Goal: Task Accomplishment & Management: Use online tool/utility

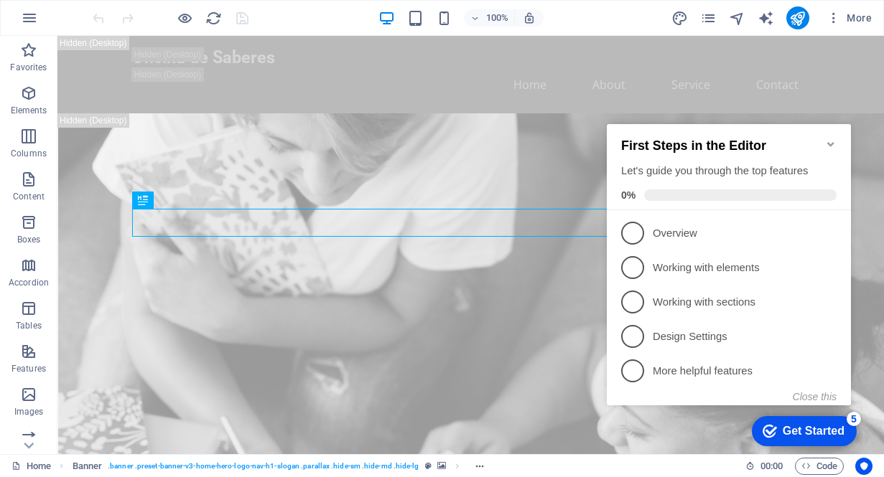
click at [792, 433] on div "Get Started" at bounding box center [814, 431] width 62 height 13
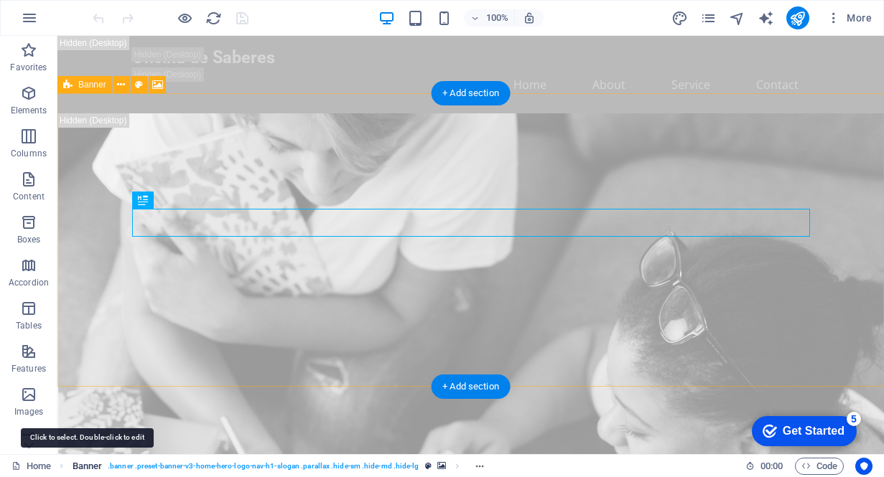
click at [99, 465] on span "Banner" at bounding box center [88, 466] width 30 height 17
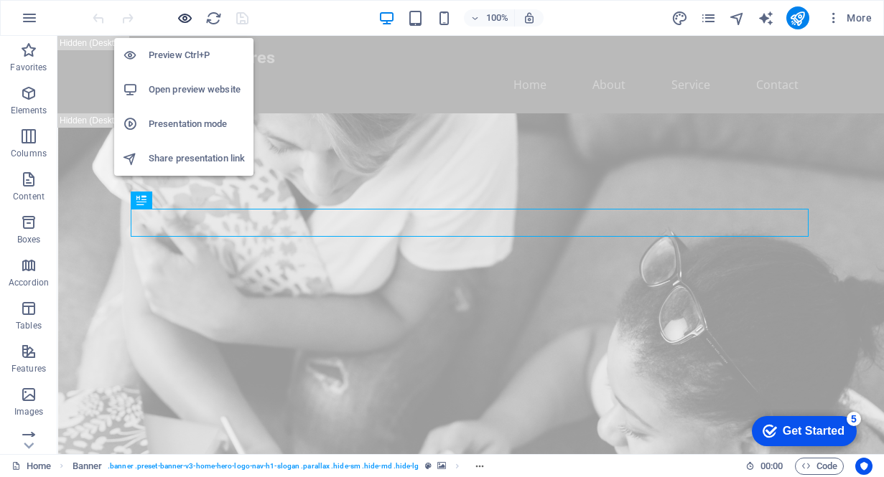
click at [184, 17] on icon "button" at bounding box center [185, 18] width 17 height 17
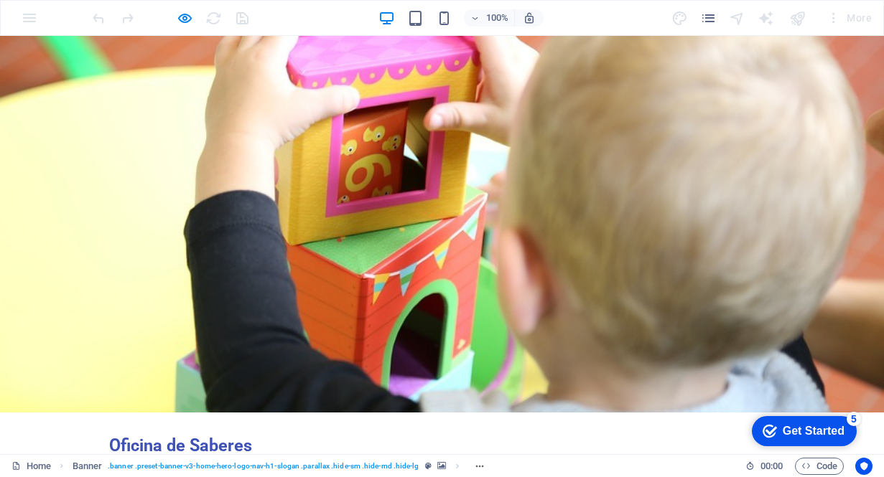
click at [214, 456] on link "Início" at bounding box center [191, 473] width 45 height 34
click at [331, 456] on link "Sobre nós" at bounding box center [294, 473] width 74 height 34
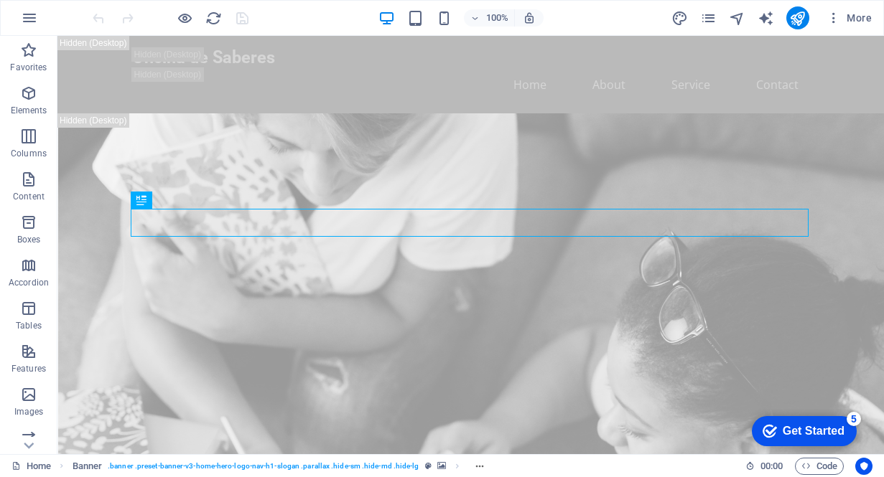
click at [823, 429] on div "Get Started" at bounding box center [814, 431] width 62 height 13
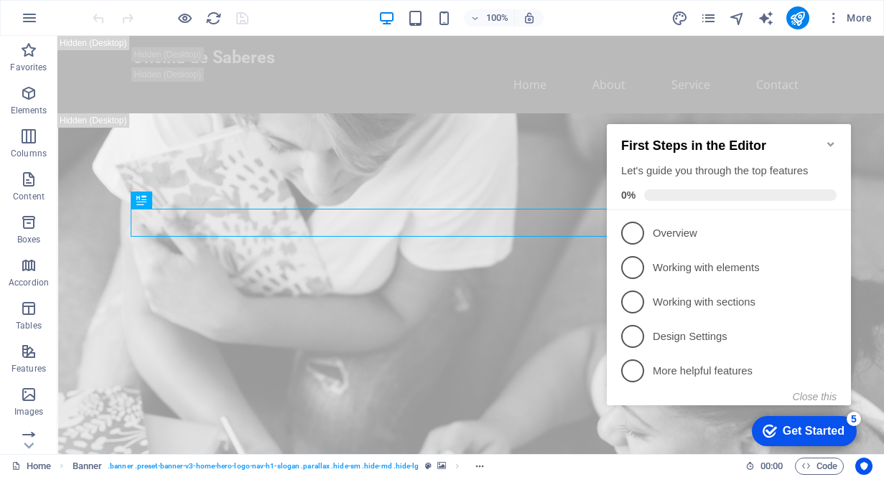
click at [808, 429] on div "Get Started" at bounding box center [814, 431] width 62 height 13
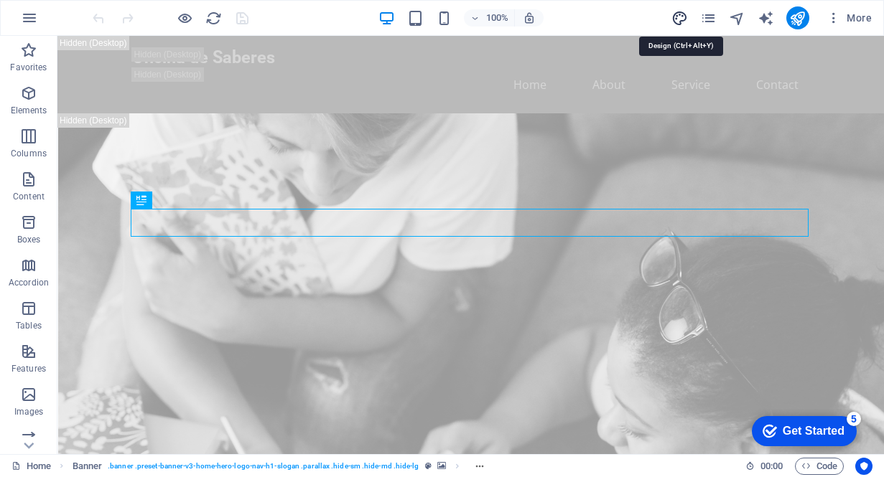
click at [681, 19] on icon "design" at bounding box center [679, 18] width 17 height 17
select select "px"
select select "200"
select select "px"
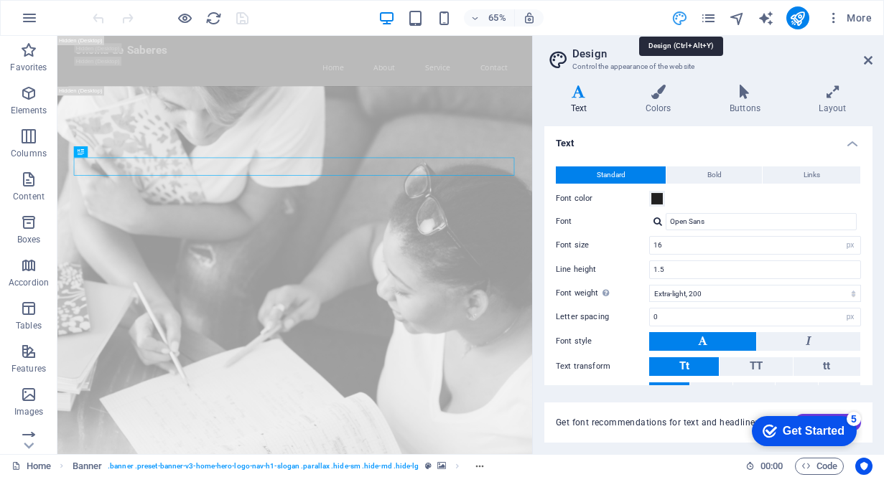
click at [681, 19] on icon "design" at bounding box center [679, 18] width 17 height 17
click at [681, 16] on icon "design" at bounding box center [679, 18] width 17 height 17
click at [676, 22] on icon "design" at bounding box center [679, 18] width 17 height 17
click at [866, 65] on icon at bounding box center [868, 60] width 9 height 11
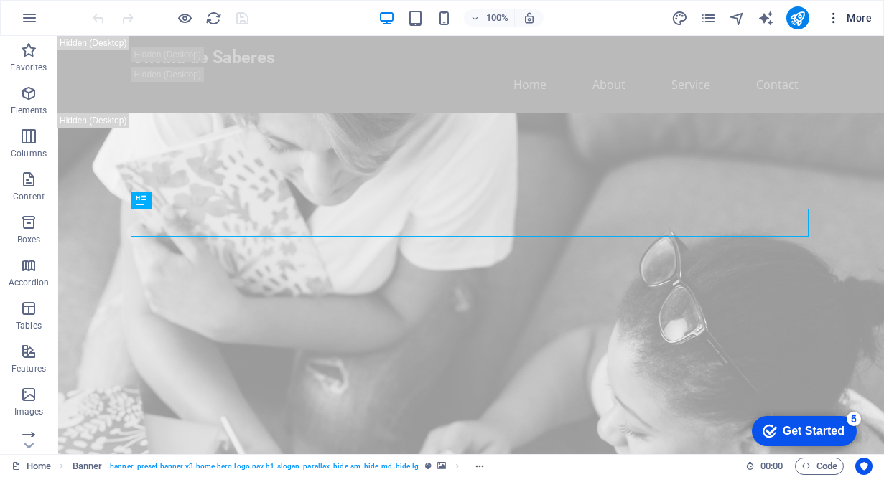
click at [856, 14] on span "More" at bounding box center [848, 18] width 45 height 14
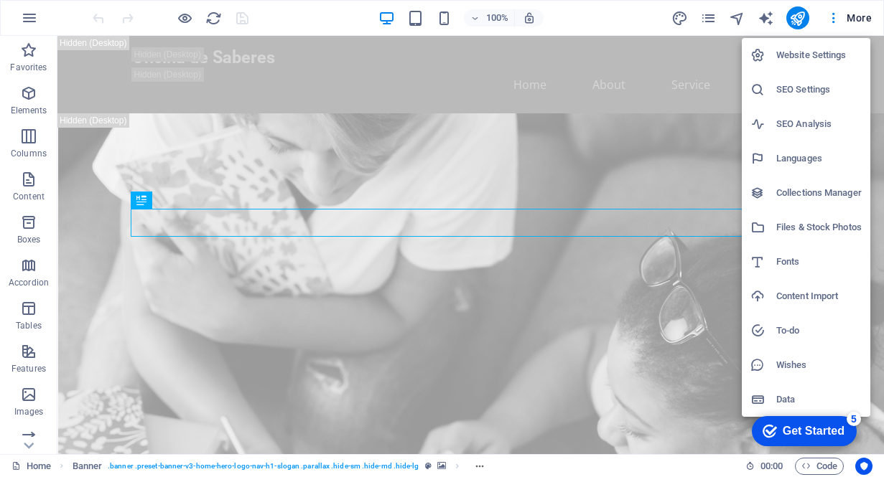
click at [473, 17] on div at bounding box center [442, 238] width 884 height 477
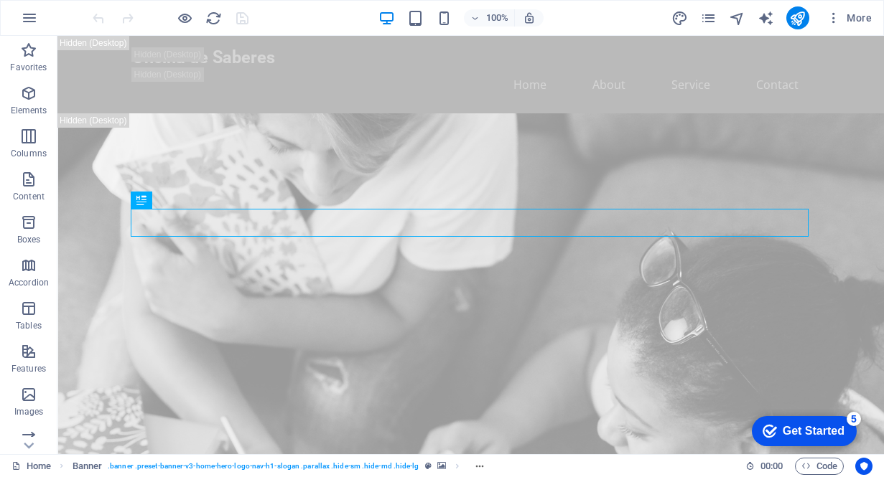
click at [611, 14] on div "100% More" at bounding box center [484, 17] width 788 height 23
click at [31, 18] on icon "button" at bounding box center [29, 17] width 17 height 17
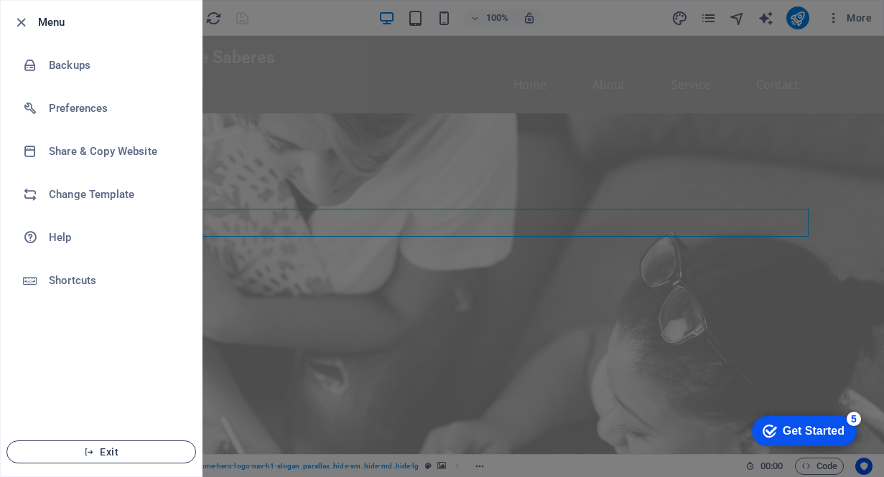
click at [105, 450] on span "Exit" at bounding box center [101, 452] width 165 height 11
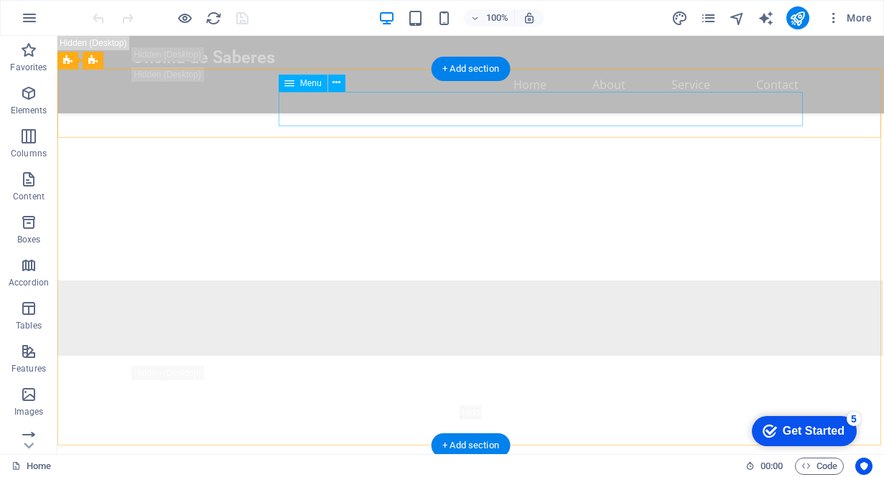
scroll to position [1487, 0]
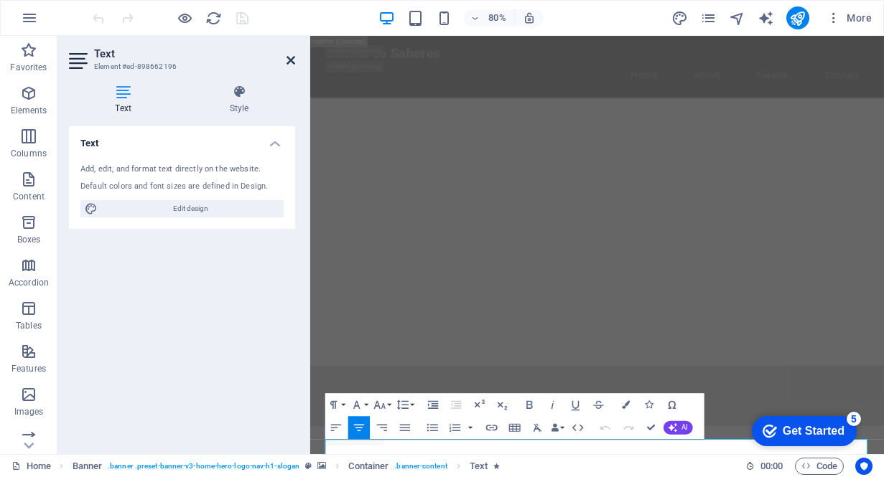
click at [292, 58] on icon at bounding box center [290, 60] width 9 height 11
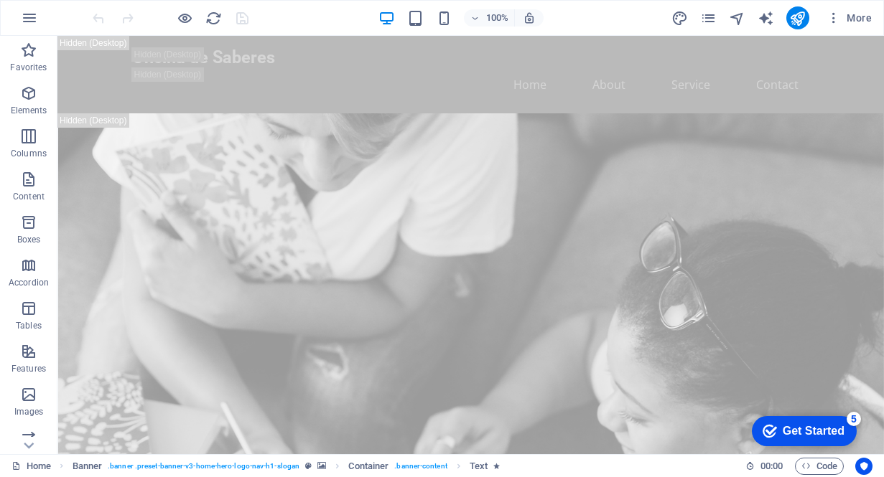
scroll to position [0, 0]
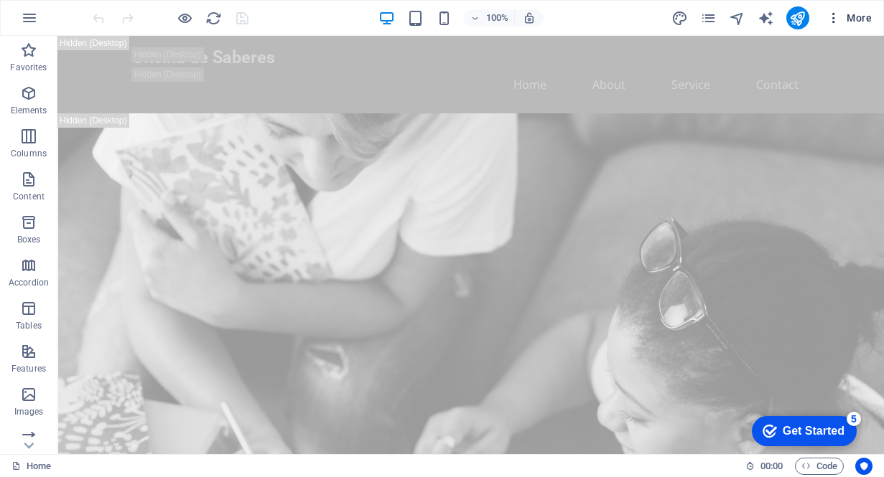
click at [836, 15] on icon "button" at bounding box center [833, 18] width 14 height 14
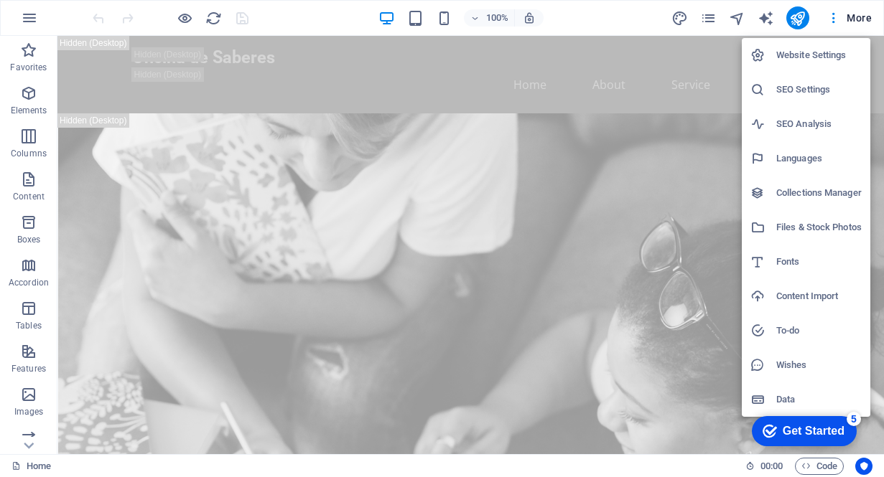
click at [765, 17] on div at bounding box center [442, 238] width 884 height 477
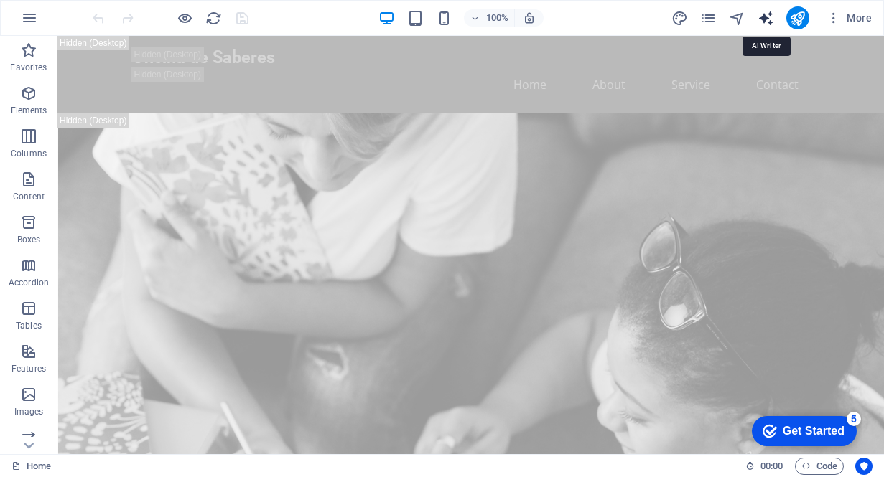
click at [766, 19] on icon "text_generator" at bounding box center [765, 18] width 17 height 17
select select "English"
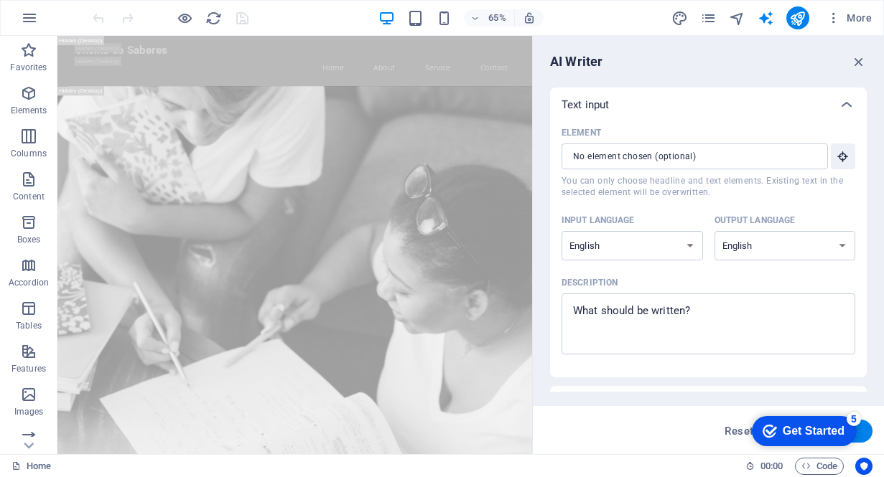
click at [694, 213] on div "Input language" at bounding box center [629, 221] width 136 height 22
click at [694, 231] on select "Albanian Arabic Armenian Awadhi Azerbaijani Bashkir Basque Belarusian Bengali B…" at bounding box center [631, 245] width 141 height 29
click at [859, 58] on icon "button" at bounding box center [859, 62] width 16 height 16
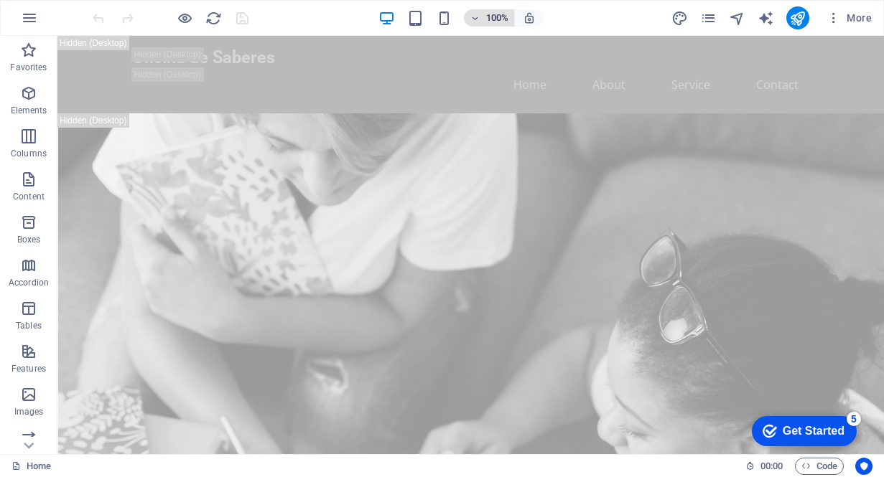
click at [475, 19] on icon "button" at bounding box center [475, 18] width 10 height 9
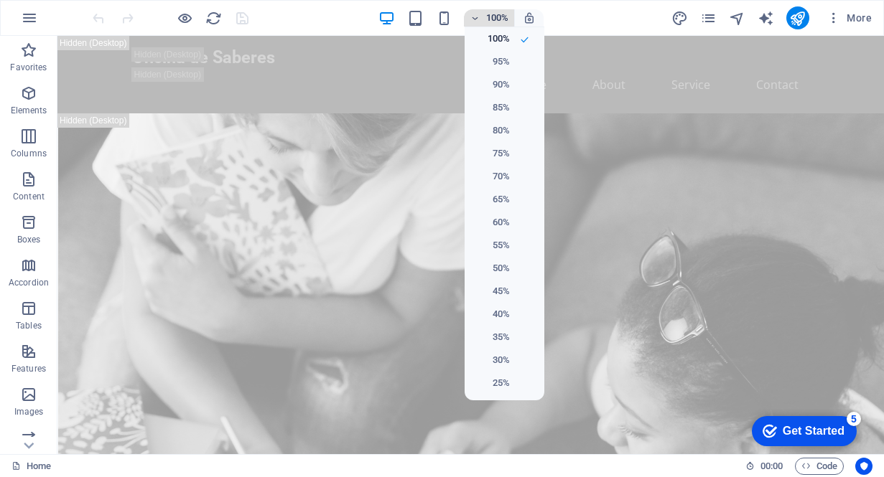
click at [475, 19] on div at bounding box center [442, 238] width 884 height 477
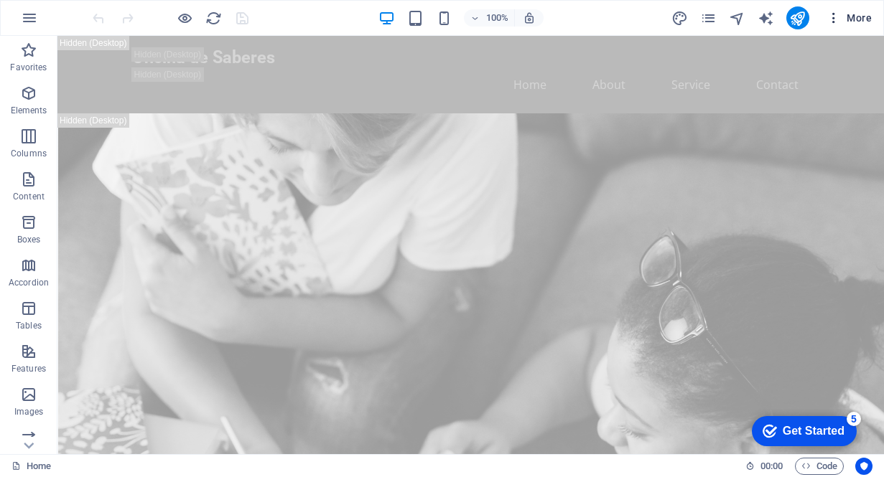
click at [849, 18] on span "More" at bounding box center [848, 18] width 45 height 14
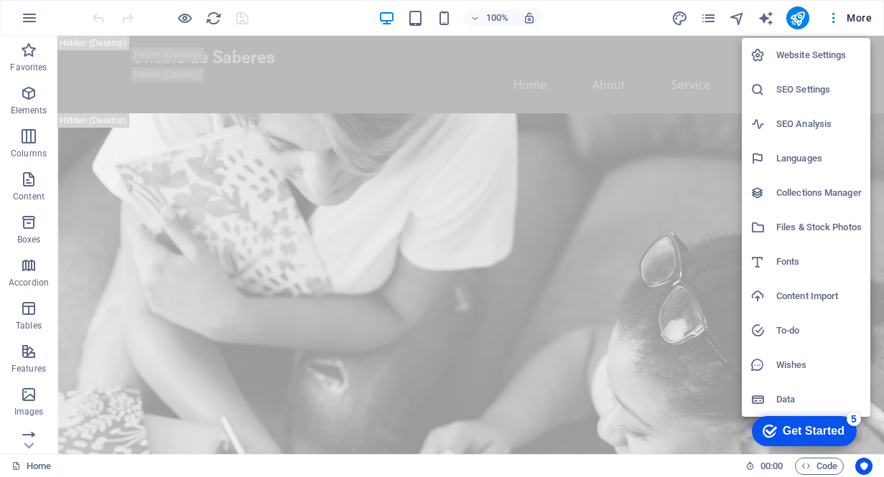
click at [394, 57] on div at bounding box center [442, 238] width 884 height 477
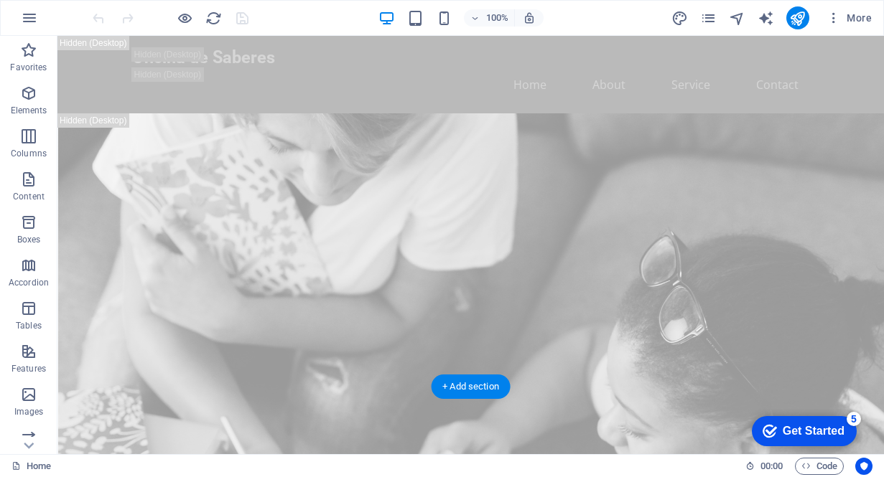
click at [809, 421] on div "checkmark Get Started 5" at bounding box center [804, 431] width 105 height 30
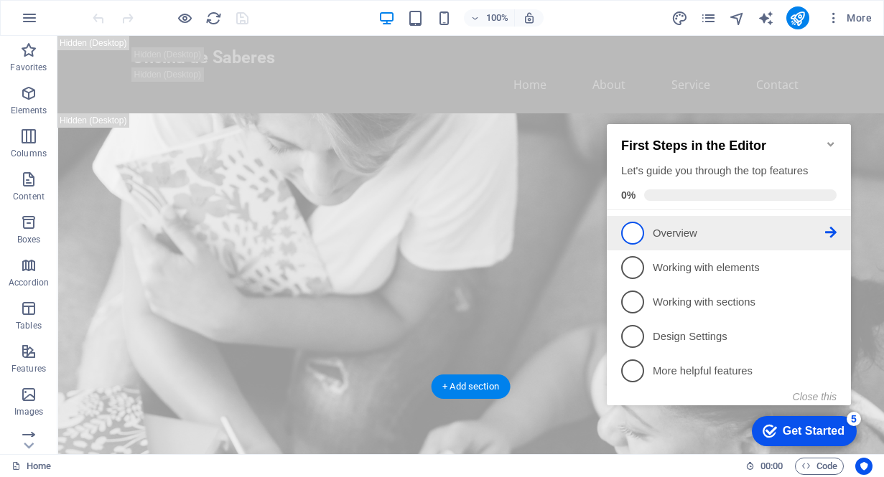
click at [831, 228] on icon at bounding box center [830, 232] width 11 height 11
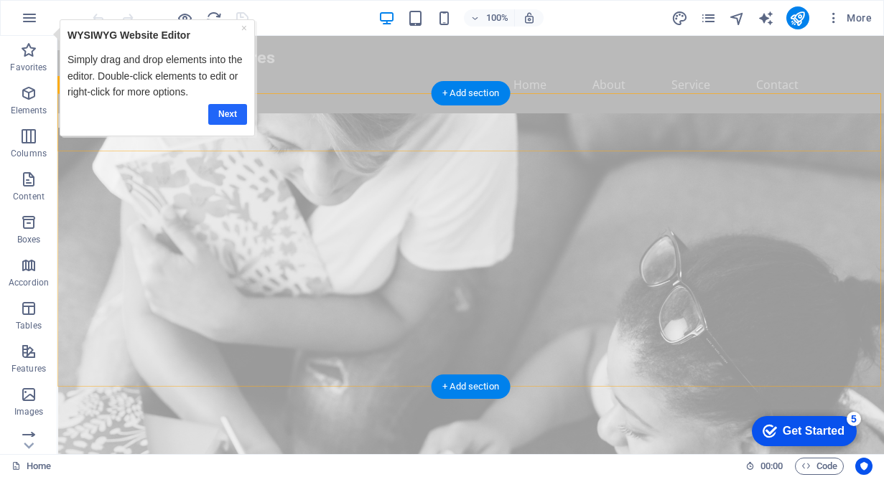
click at [232, 113] on link "Next" at bounding box center [227, 114] width 39 height 21
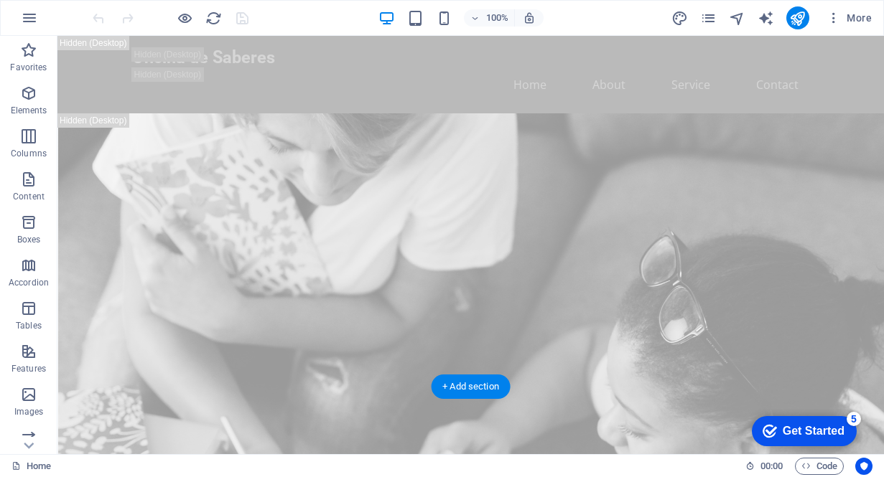
click at [793, 432] on div "Get Started" at bounding box center [814, 431] width 62 height 13
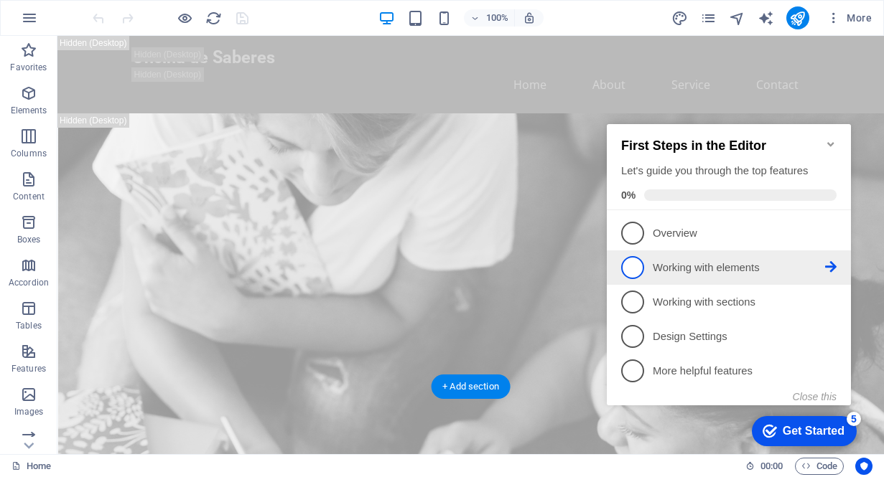
click at [708, 271] on p "Working with elements - incomplete" at bounding box center [739, 268] width 172 height 15
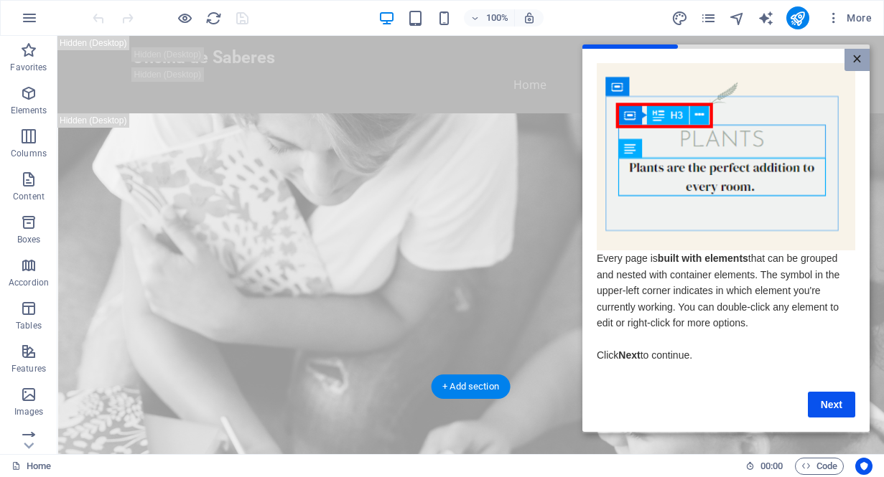
click at [856, 55] on link "×" at bounding box center [856, 59] width 25 height 22
